Goal: Task Accomplishment & Management: Complete application form

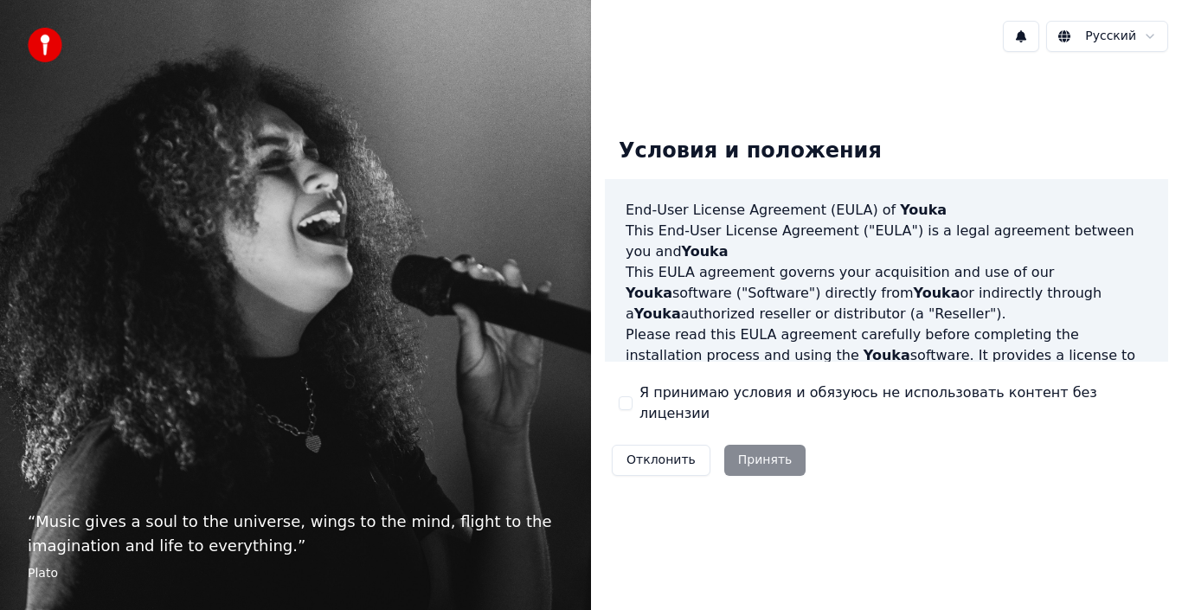
click at [1155, 45] on html "“ Music gives a soul to the universe, wings to the mind, flight to the imaginat…" at bounding box center [591, 305] width 1182 height 610
click at [1154, 38] on html "“ Music gives a soul to the universe, wings to the mind, flight to the imaginat…" at bounding box center [591, 305] width 1182 height 610
click at [753, 447] on div "Отклонить Принять" at bounding box center [709, 460] width 208 height 45
click at [750, 451] on div "Отклонить Принять" at bounding box center [709, 460] width 208 height 45
click at [641, 451] on button "Отклонить" at bounding box center [661, 460] width 99 height 31
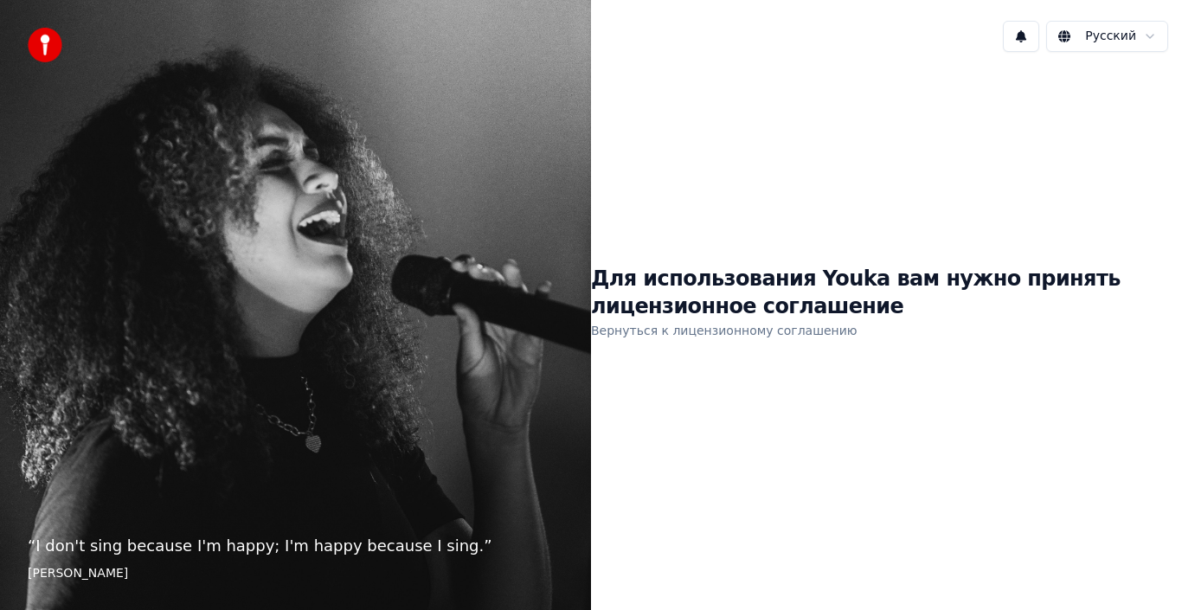
click at [839, 410] on div "Для использования Youka вам нужно принять лицензионное соглашение Вернуться к л…" at bounding box center [886, 303] width 591 height 475
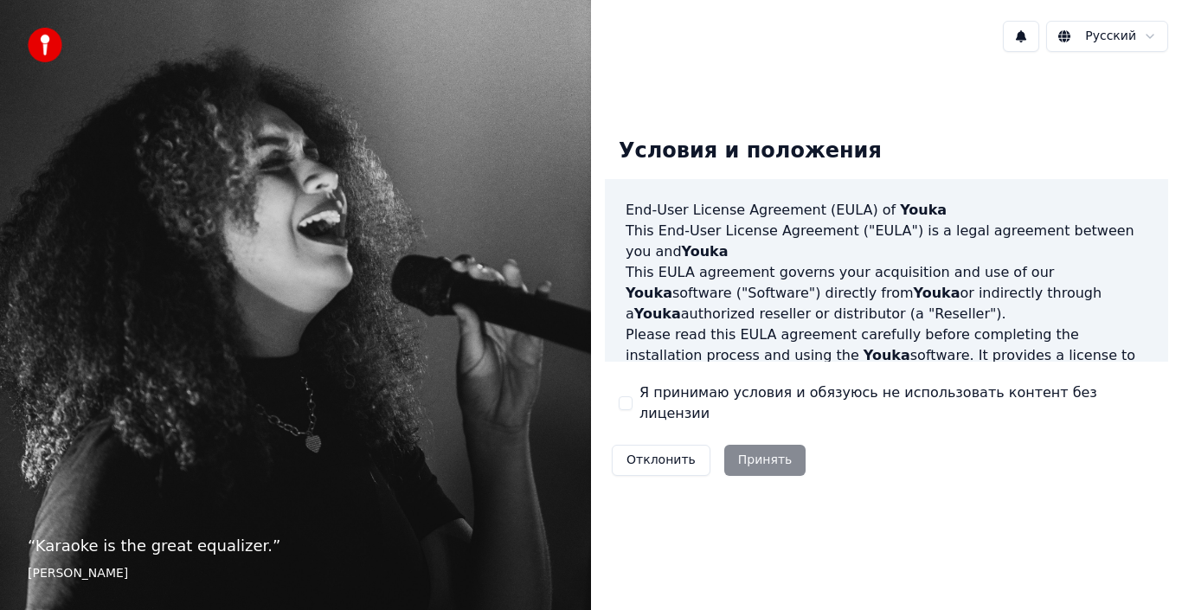
click at [758, 455] on div "Отклонить Принять" at bounding box center [709, 460] width 208 height 45
